Goal: Find specific page/section: Find specific page/section

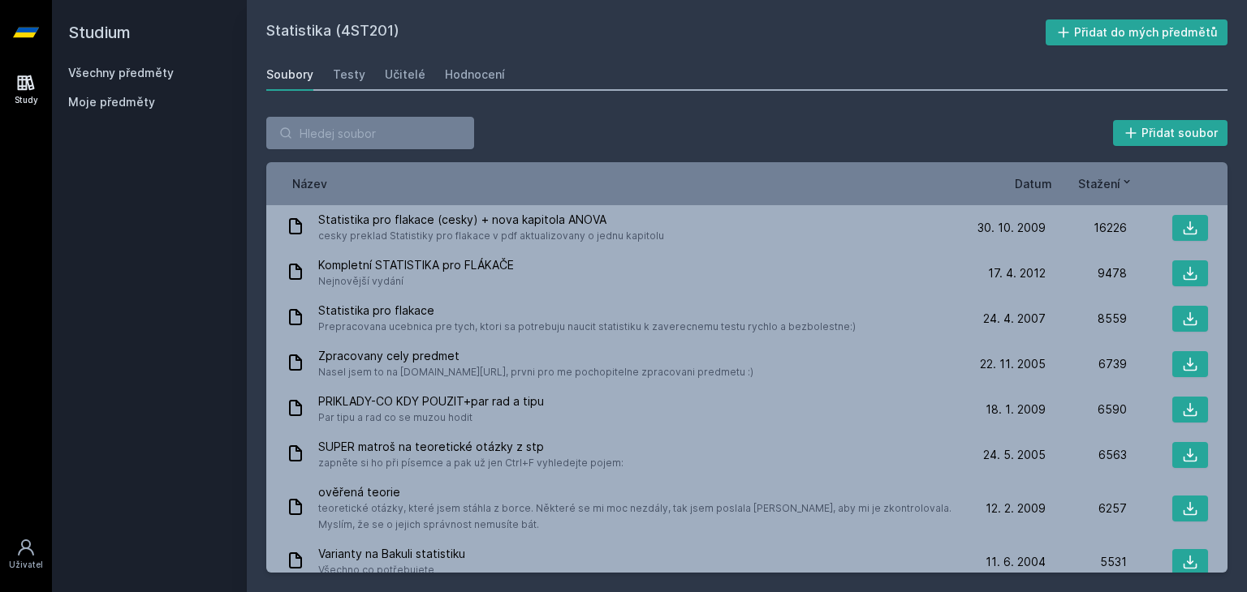
click at [127, 78] on link "Všechny předměty" at bounding box center [121, 73] width 106 height 14
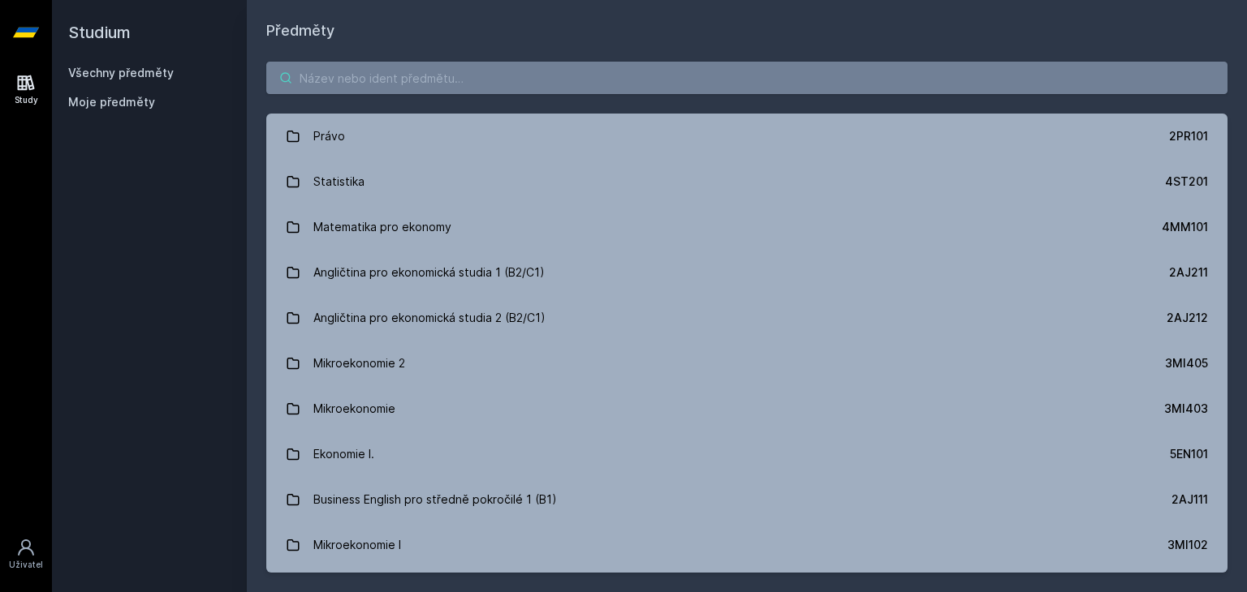
click at [454, 79] on input "search" at bounding box center [746, 78] width 961 height 32
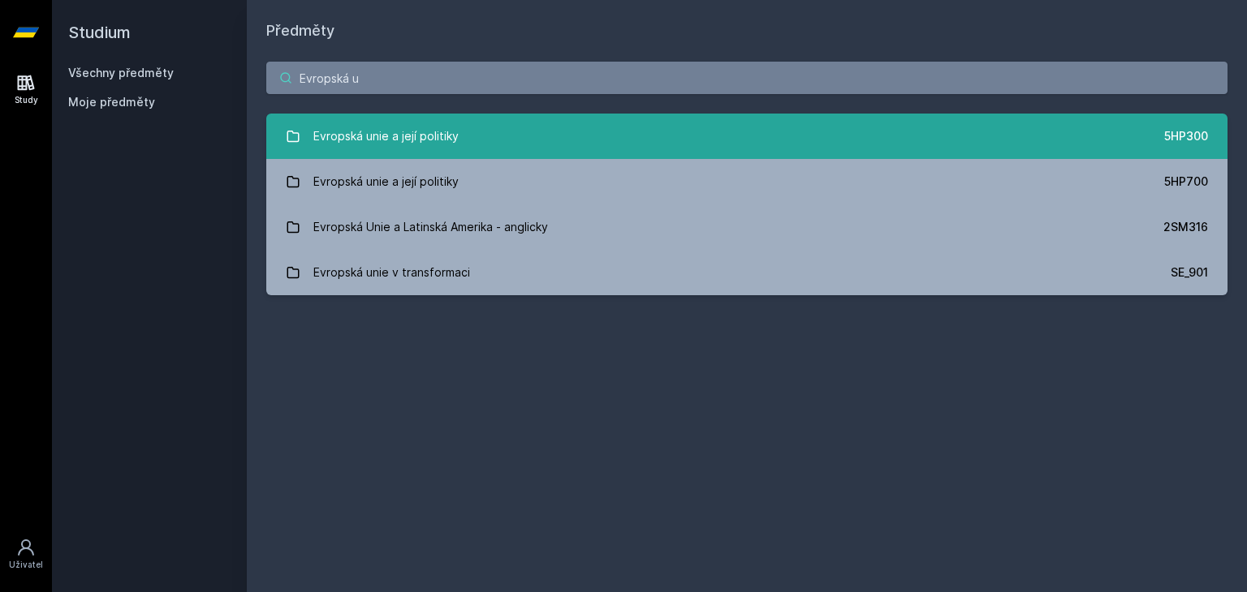
type input "Evropská u"
click at [390, 133] on div "Evropská unie a její politiky" at bounding box center [385, 136] width 145 height 32
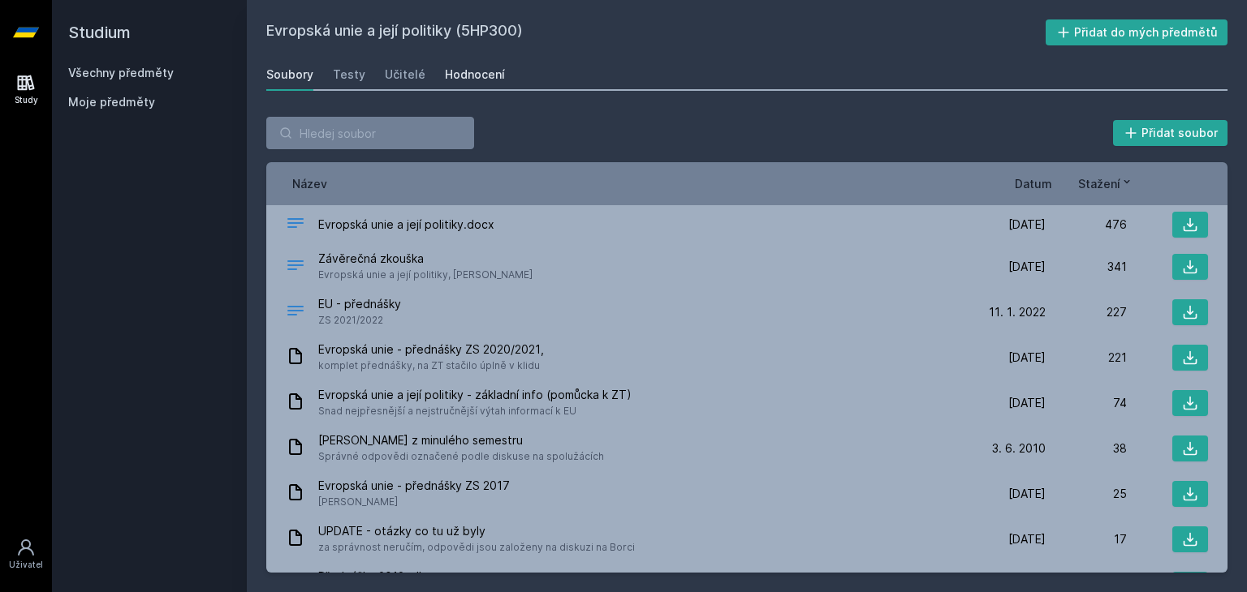
click at [467, 83] on link "Hodnocení" at bounding box center [475, 74] width 60 height 32
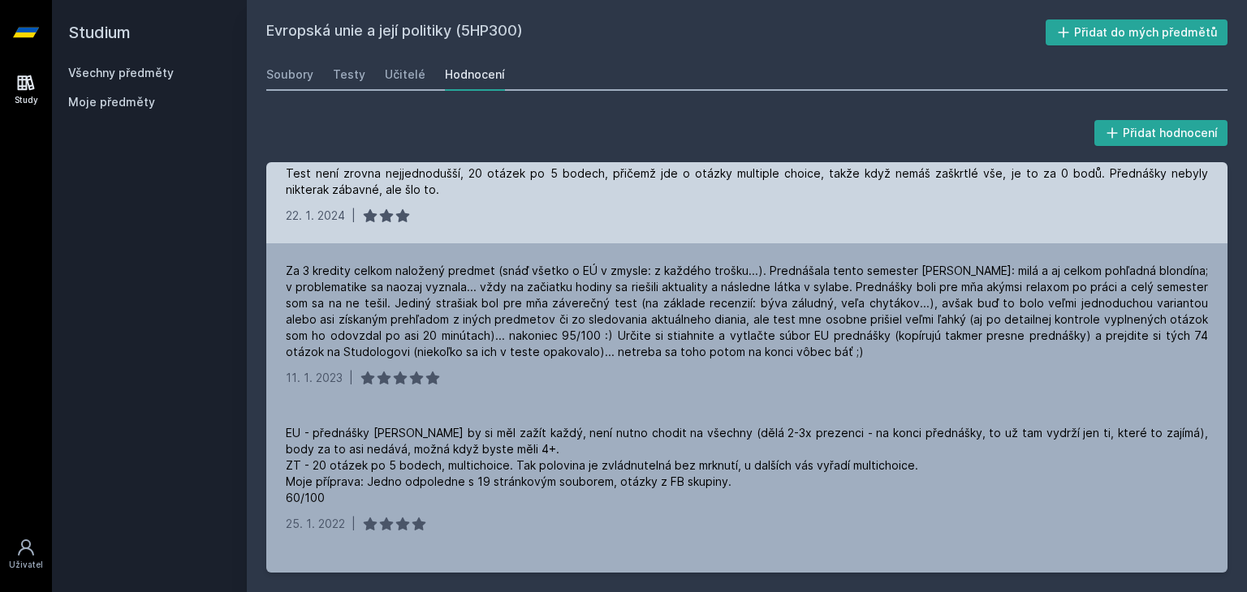
scroll to position [68, 0]
